Goal: Find specific page/section: Find specific page/section

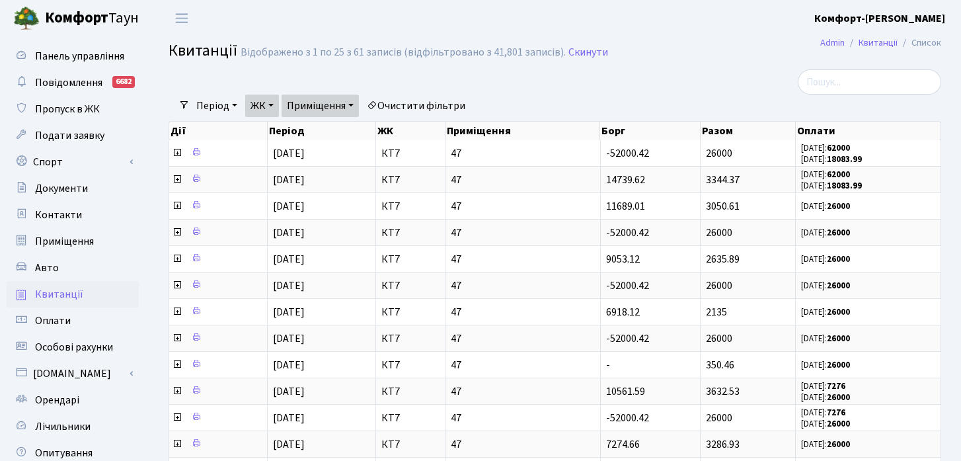
select select "25"
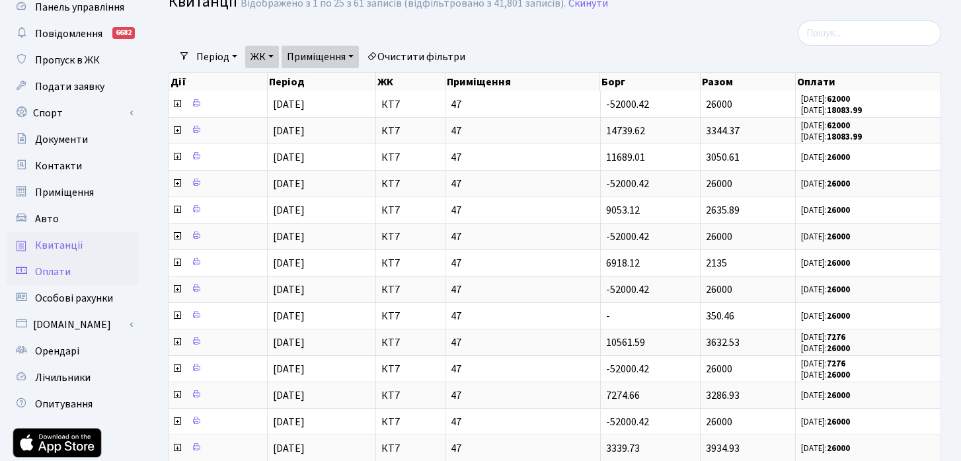
click at [89, 280] on link "Оплати" at bounding box center [73, 271] width 132 height 26
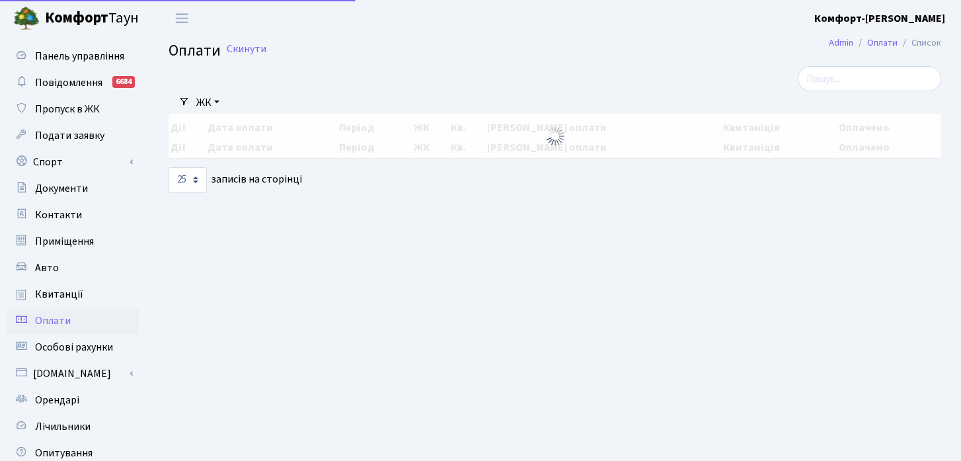
select select "25"
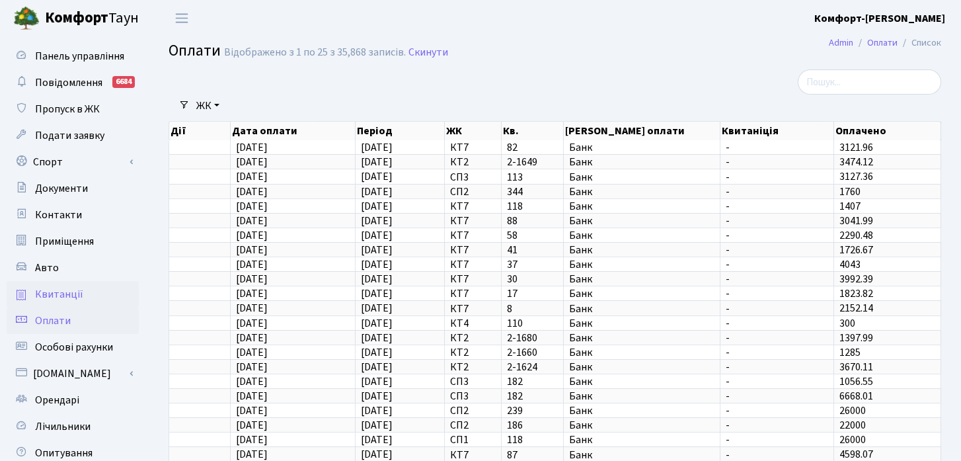
click at [67, 297] on span "Квитанції" at bounding box center [59, 294] width 48 height 15
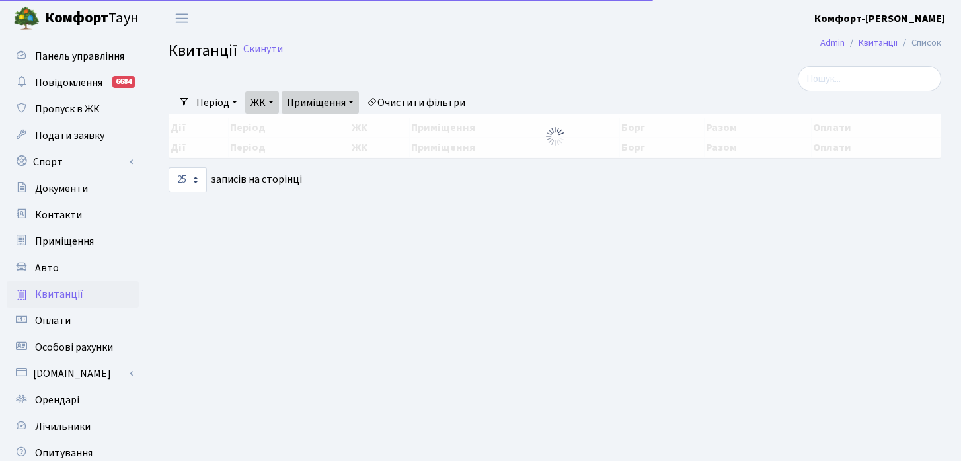
select select "25"
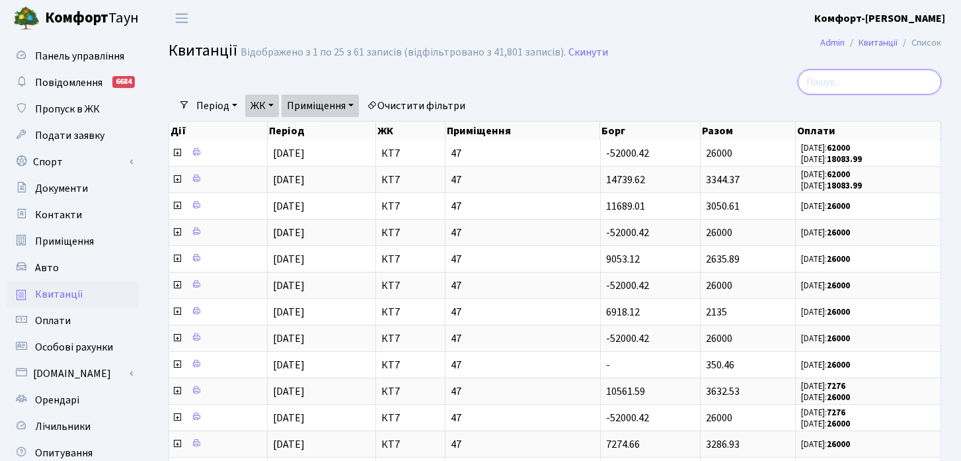
click at [871, 87] on input "search" at bounding box center [869, 81] width 143 height 25
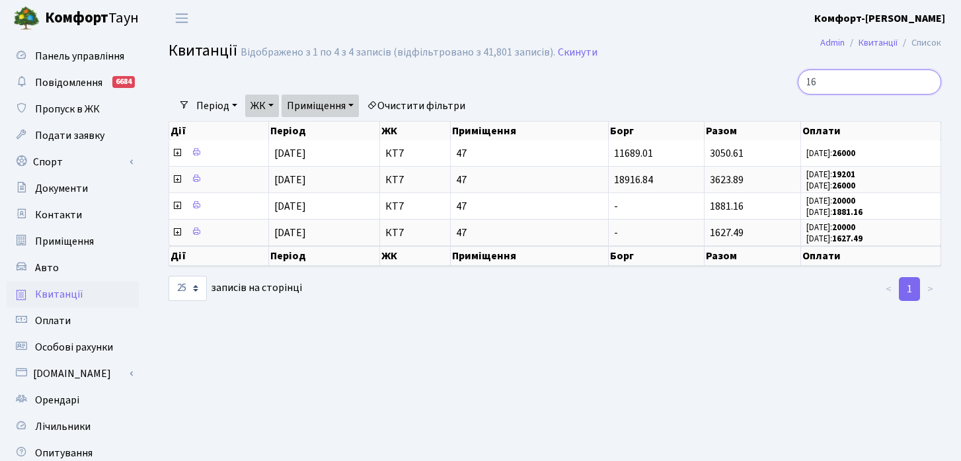
type input "16"
click at [401, 106] on link "Очистити фільтри" at bounding box center [416, 106] width 109 height 22
select select
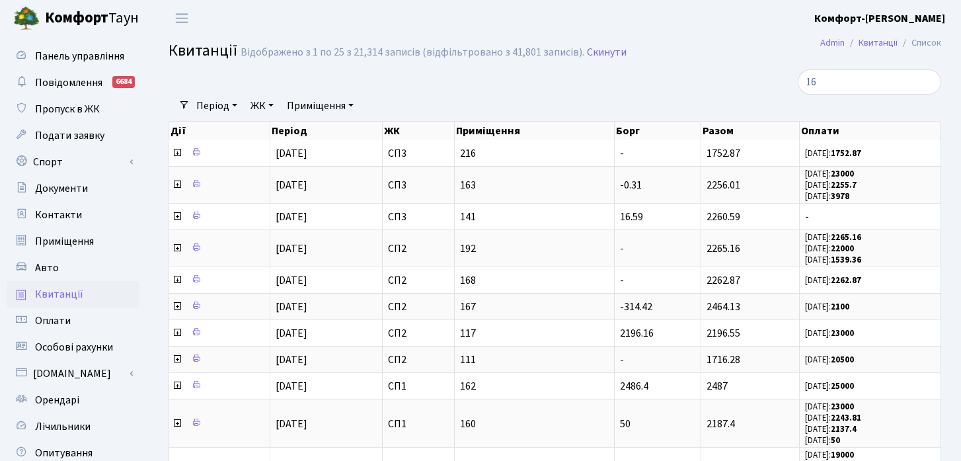
click at [276, 108] on link "ЖК" at bounding box center [262, 106] width 34 height 22
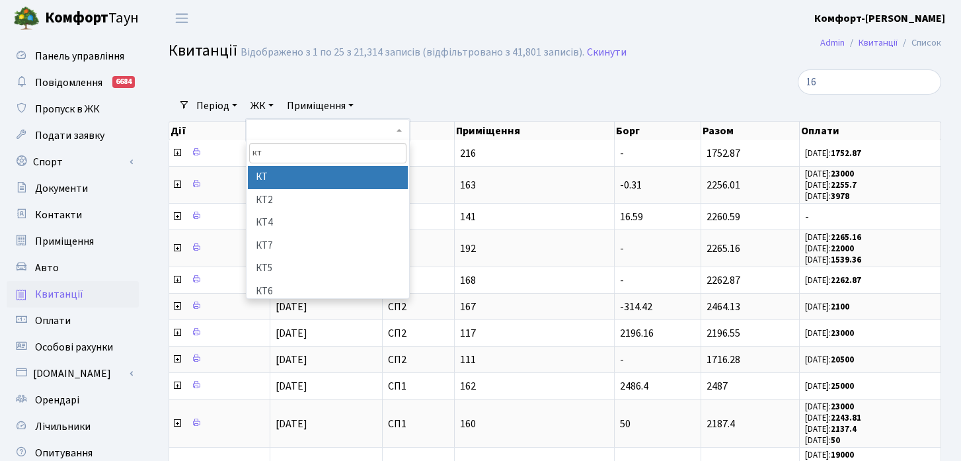
type input "кт"
click at [305, 178] on li "КТ" at bounding box center [328, 177] width 160 height 23
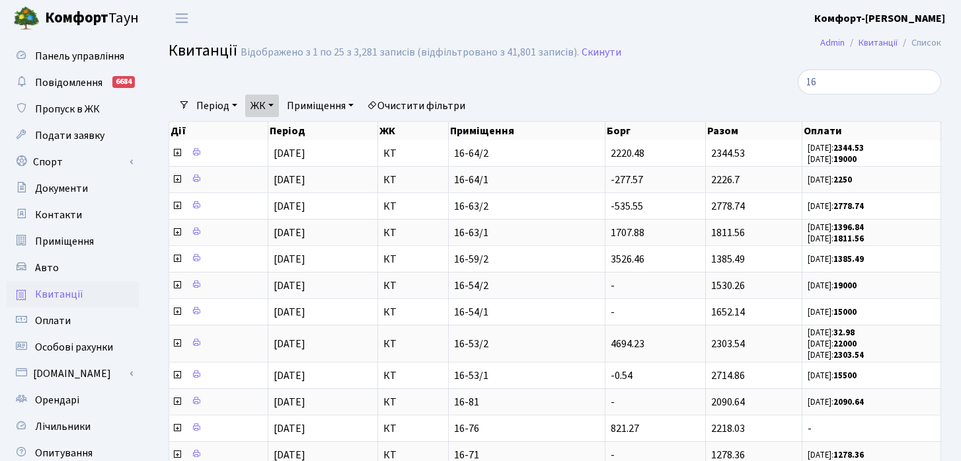
click at [329, 103] on link "Приміщення" at bounding box center [320, 106] width 77 height 22
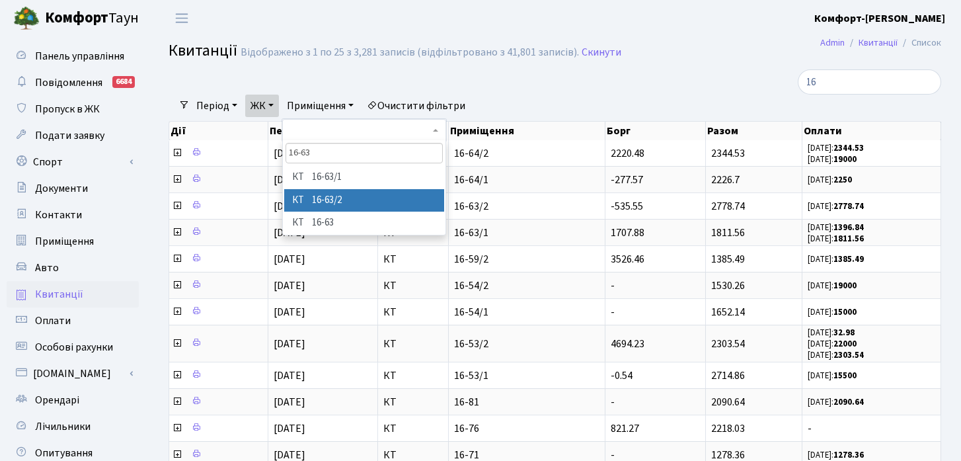
type input "16-63"
click at [360, 198] on li "КТ 16-63/2" at bounding box center [364, 200] width 160 height 23
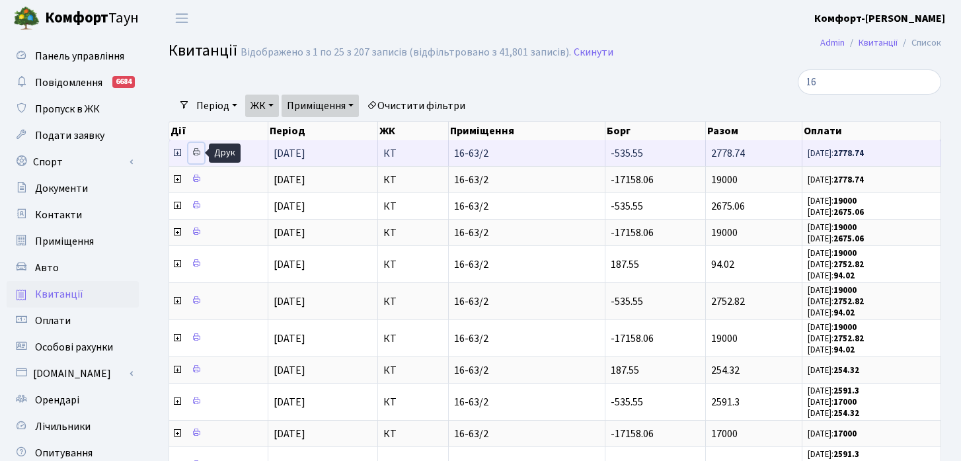
click at [197, 152] on icon at bounding box center [196, 151] width 9 height 9
